Goal: Task Accomplishment & Management: Complete application form

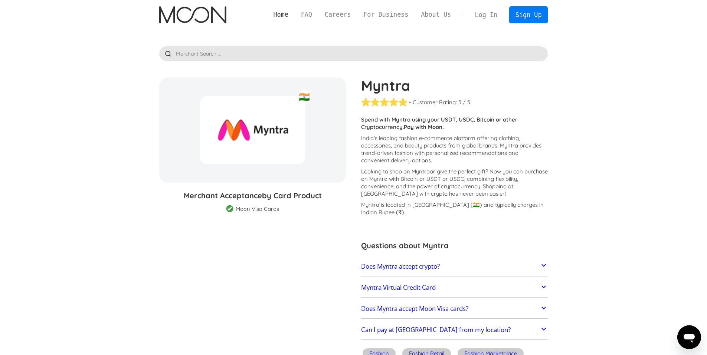
click at [285, 13] on link "Home" at bounding box center [280, 14] width 27 height 9
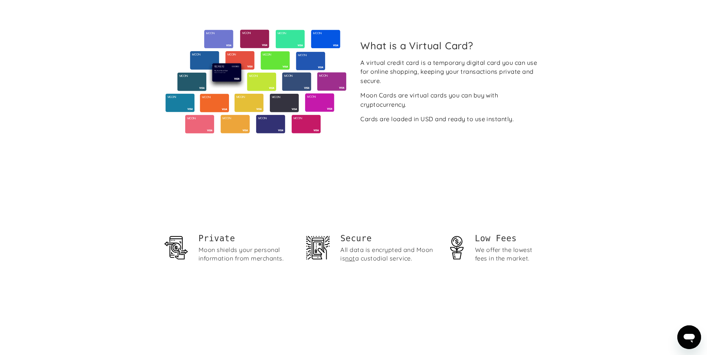
scroll to position [515, 0]
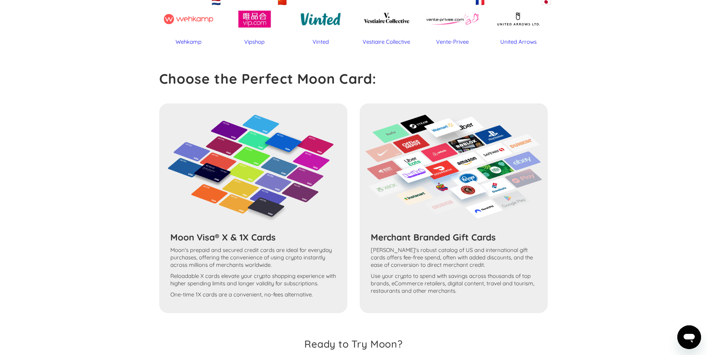
scroll to position [598, 0]
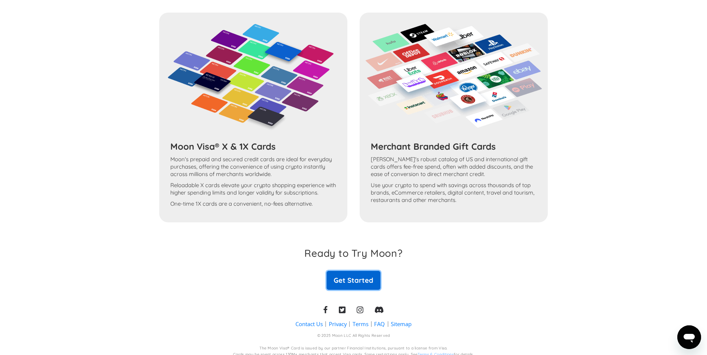
click at [363, 275] on link "Get Started" at bounding box center [353, 280] width 53 height 19
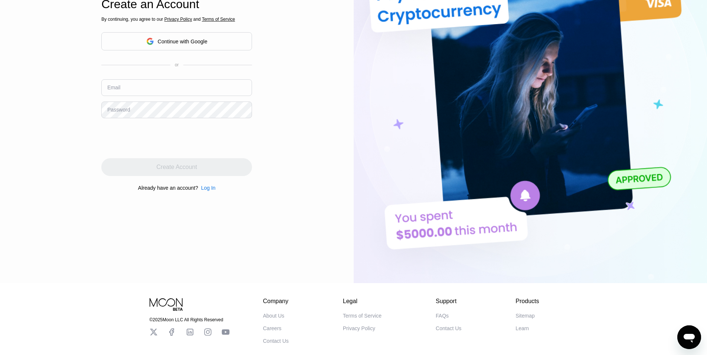
scroll to position [145, 0]
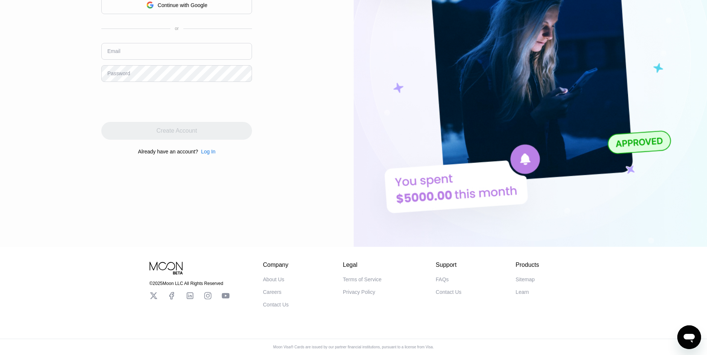
click at [152, 299] on icon at bounding box center [153, 296] width 7 height 7
